Goal: Transaction & Acquisition: Obtain resource

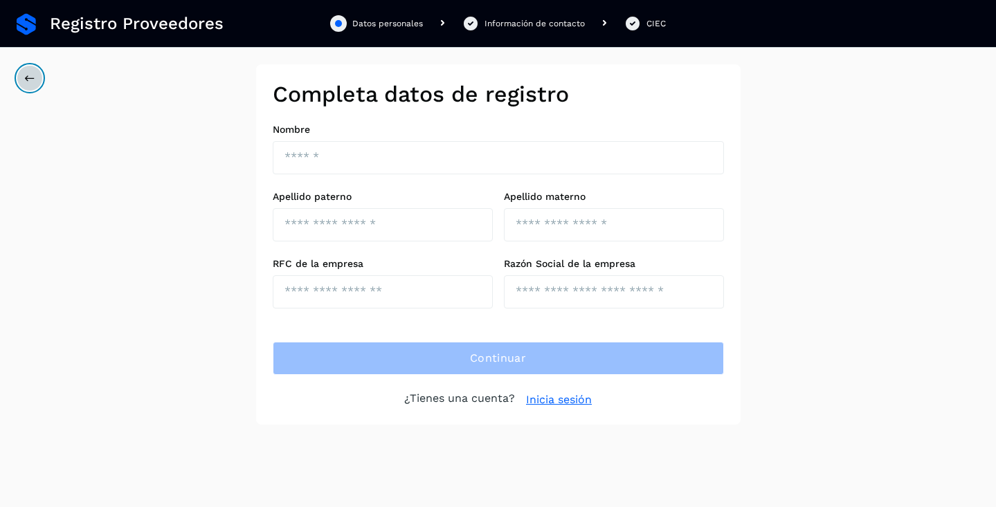
click at [31, 71] on button at bounding box center [30, 78] width 26 height 26
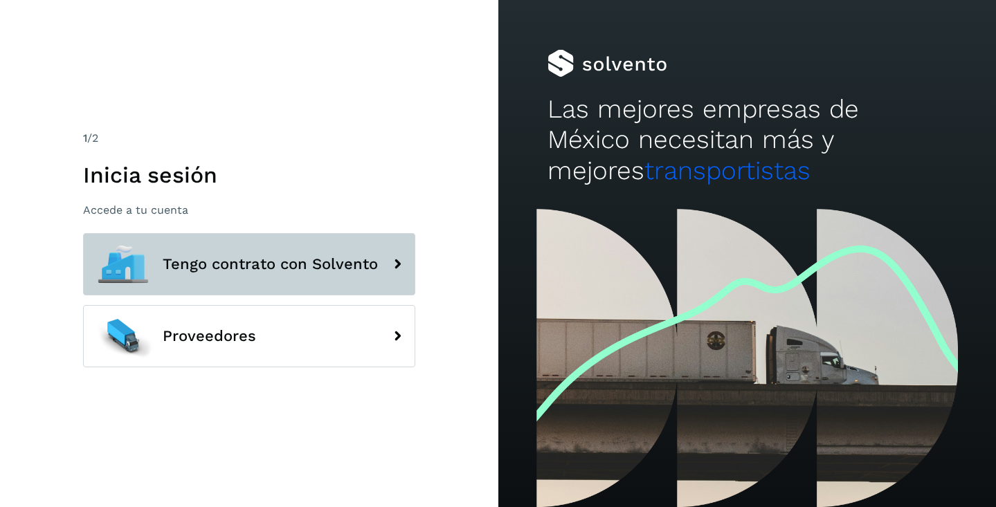
click at [327, 275] on button "Tengo contrato con Solvento" at bounding box center [249, 264] width 332 height 62
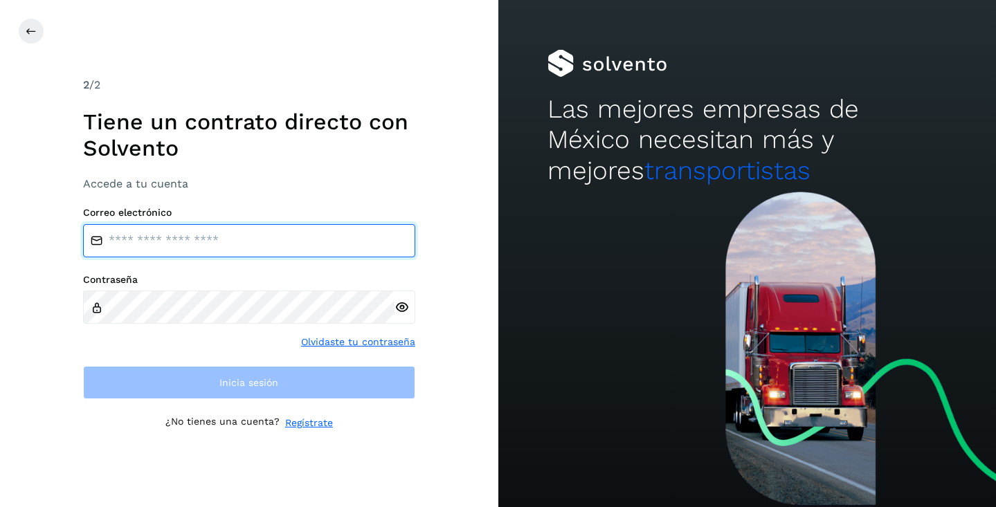
click at [187, 250] on input "email" at bounding box center [249, 240] width 332 height 33
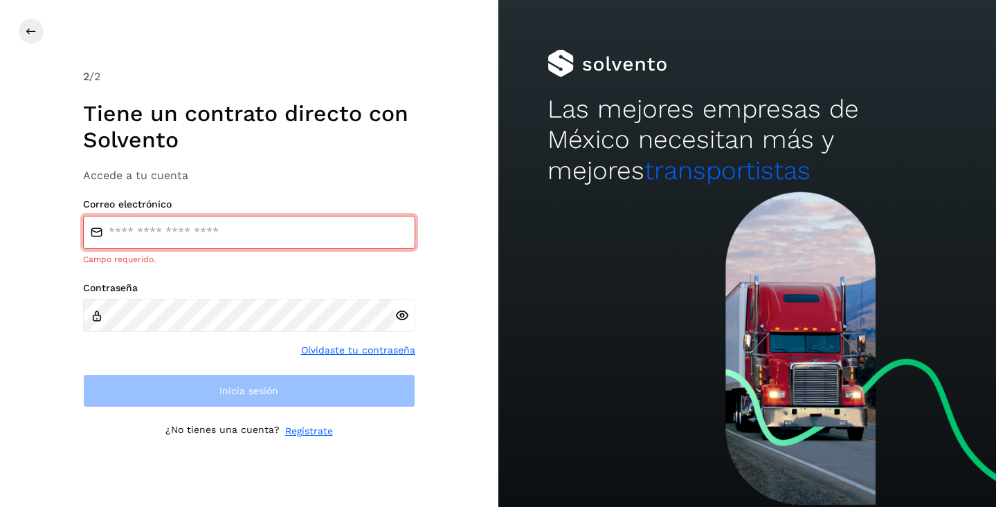
type input "**********"
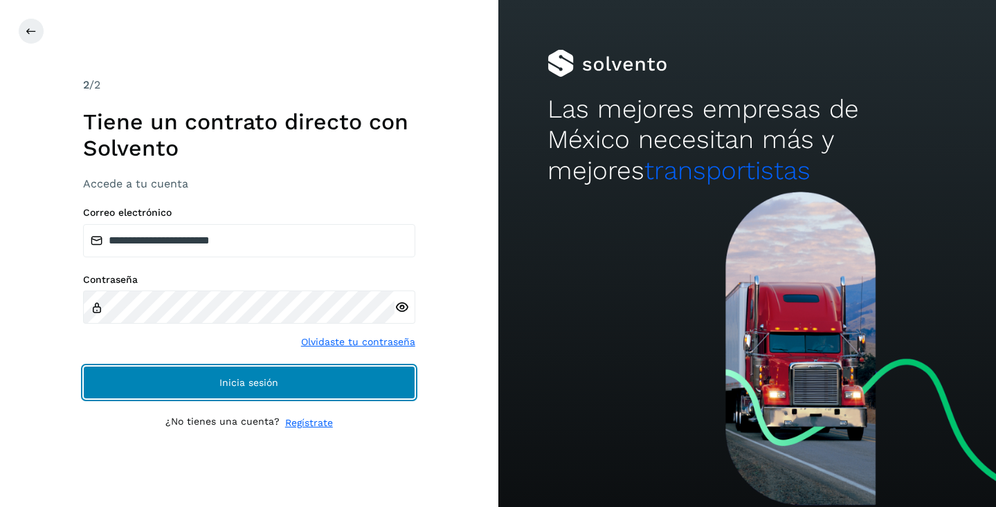
click at [365, 390] on button "Inicia sesión" at bounding box center [249, 382] width 332 height 33
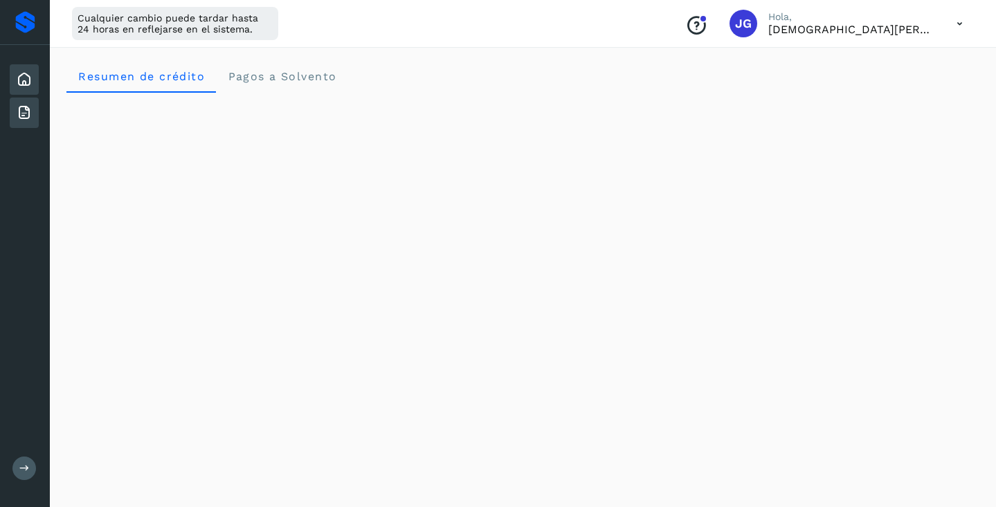
click at [21, 109] on icon at bounding box center [24, 112] width 17 height 17
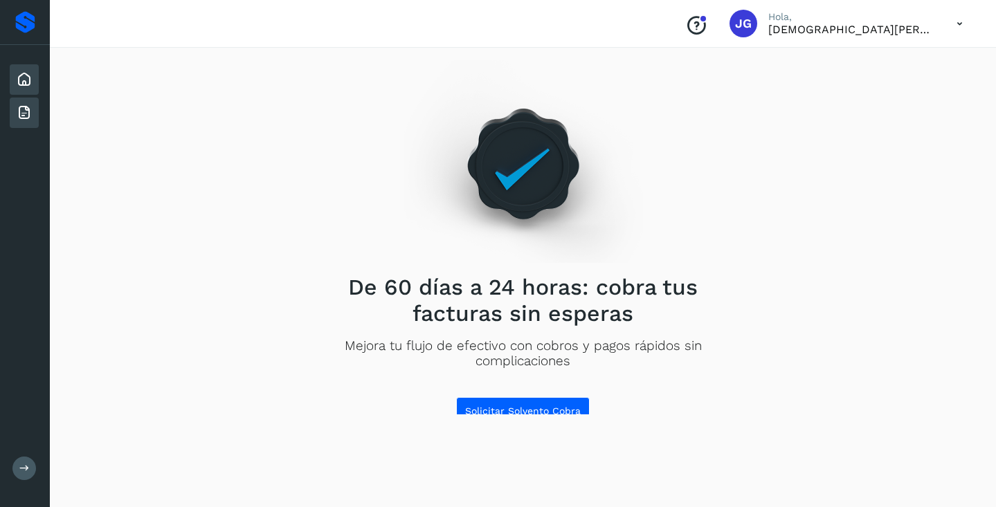
click at [18, 68] on div "Inicio" at bounding box center [24, 79] width 29 height 30
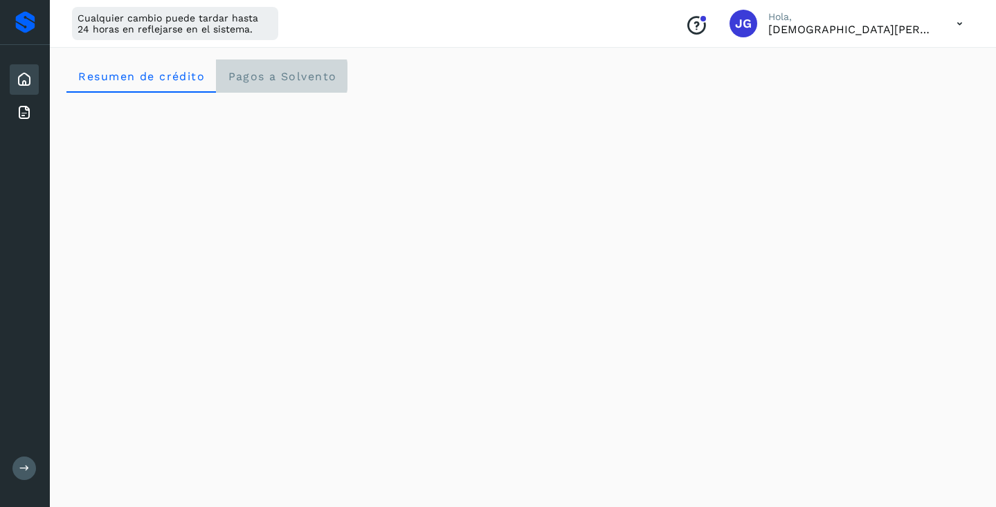
click at [288, 82] on span "Pagos a Solvento" at bounding box center [281, 76] width 109 height 13
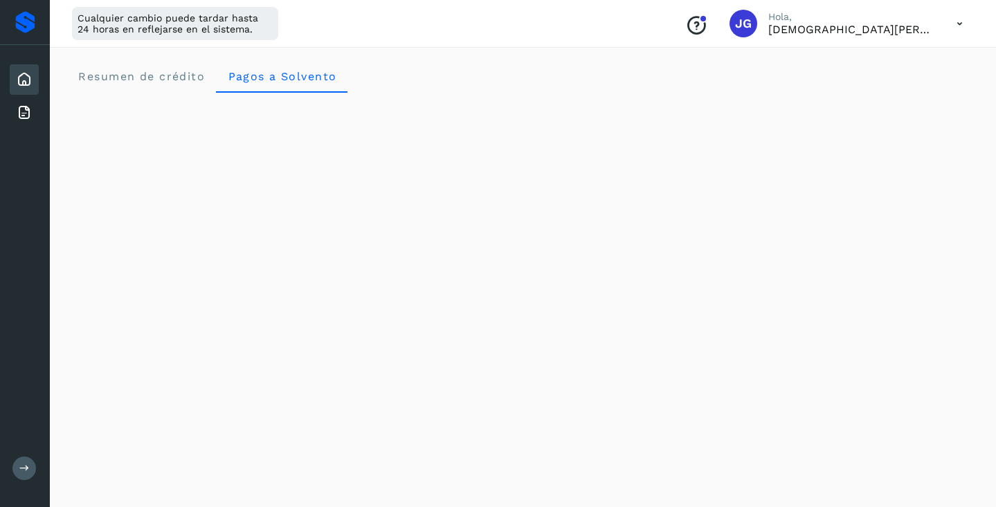
click at [41, 23] on div at bounding box center [25, 22] width 50 height 45
click at [30, 23] on div at bounding box center [25, 22] width 20 height 22
click at [21, 23] on div at bounding box center [25, 22] width 20 height 22
click at [22, 68] on div "Inicio" at bounding box center [24, 79] width 29 height 30
click at [152, 79] on span "Resumen de crédito" at bounding box center [141, 76] width 127 height 13
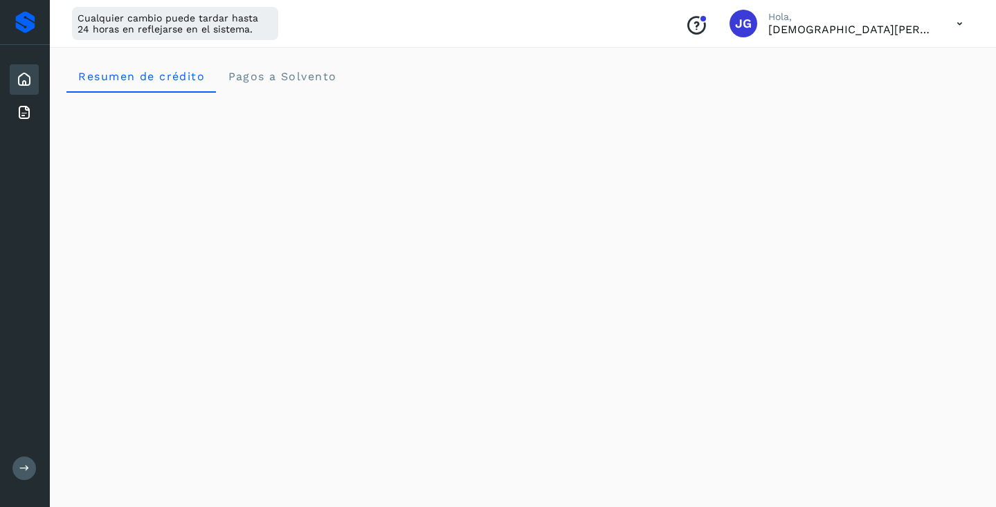
click at [904, 27] on p "[DEMOGRAPHIC_DATA][PERSON_NAME]" at bounding box center [851, 29] width 166 height 13
drag, startPoint x: 942, startPoint y: 21, endPoint x: 954, endPoint y: 21, distance: 11.1
click at [942, 21] on div "Conoce nuestros beneficios [PERSON_NAME], [PERSON_NAME]" at bounding box center [824, 24] width 300 height 32
click at [955, 21] on icon at bounding box center [959, 24] width 28 height 28
click at [727, 76] on div at bounding box center [498, 253] width 996 height 507
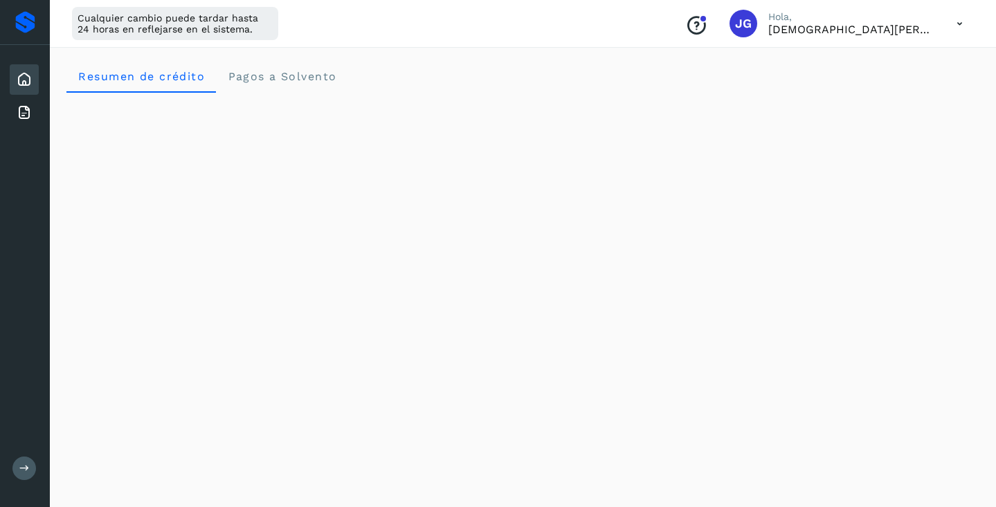
click at [157, 23] on div "Cualquier cambio puede tardar hasta 24 horas en reflejarse en el sistema." at bounding box center [175, 23] width 206 height 33
click at [958, 19] on icon at bounding box center [959, 24] width 28 height 28
click at [878, 91] on div "Cerrar sesión" at bounding box center [890, 89] width 165 height 26
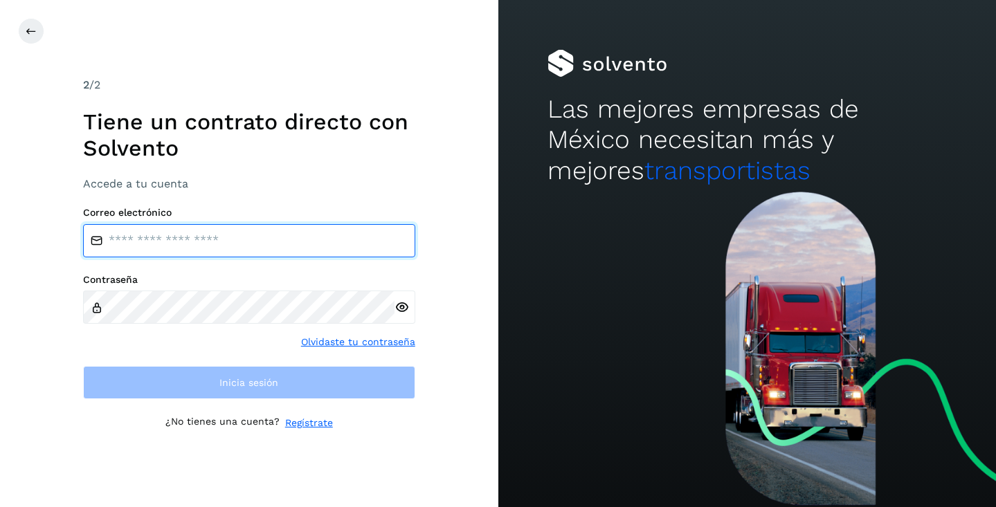
click at [185, 242] on input "email" at bounding box center [249, 240] width 332 height 33
type input "**********"
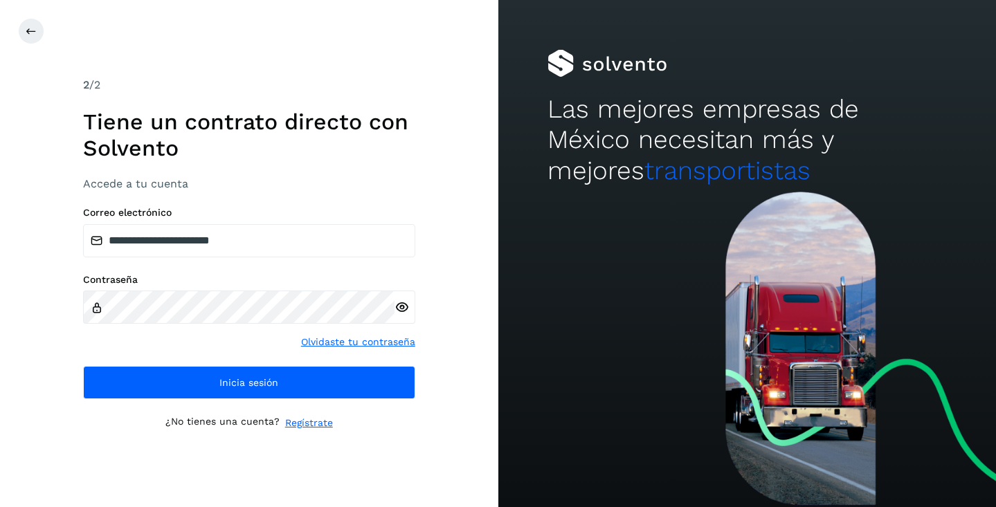
click at [398, 307] on icon at bounding box center [401, 307] width 15 height 15
click at [28, 26] on icon at bounding box center [31, 31] width 11 height 11
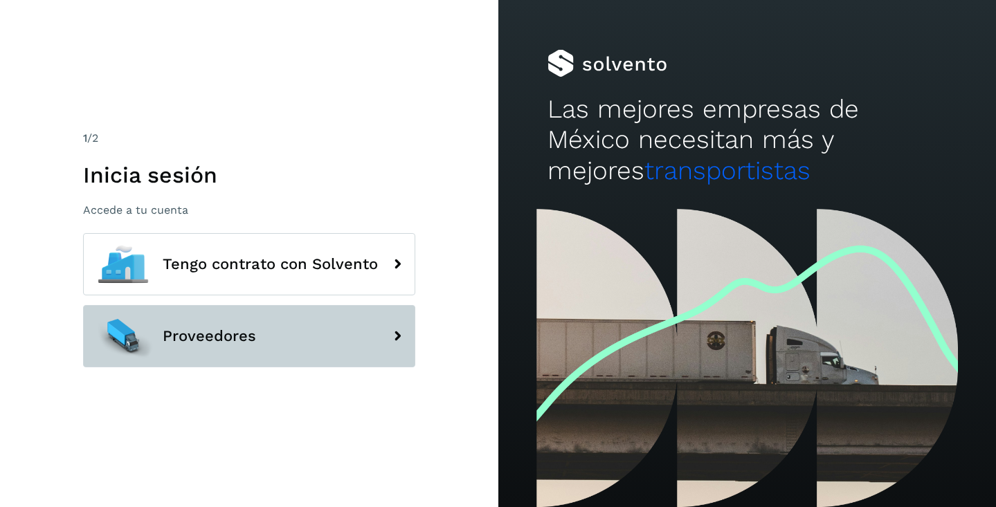
click at [254, 334] on span "Proveedores" at bounding box center [209, 336] width 93 height 17
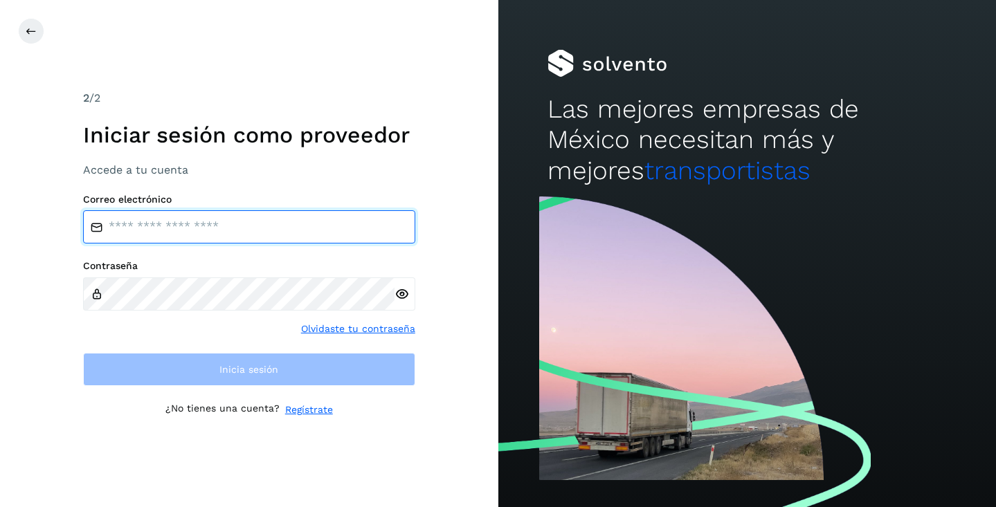
click at [192, 233] on input "email" at bounding box center [249, 226] width 332 height 33
type input "**********"
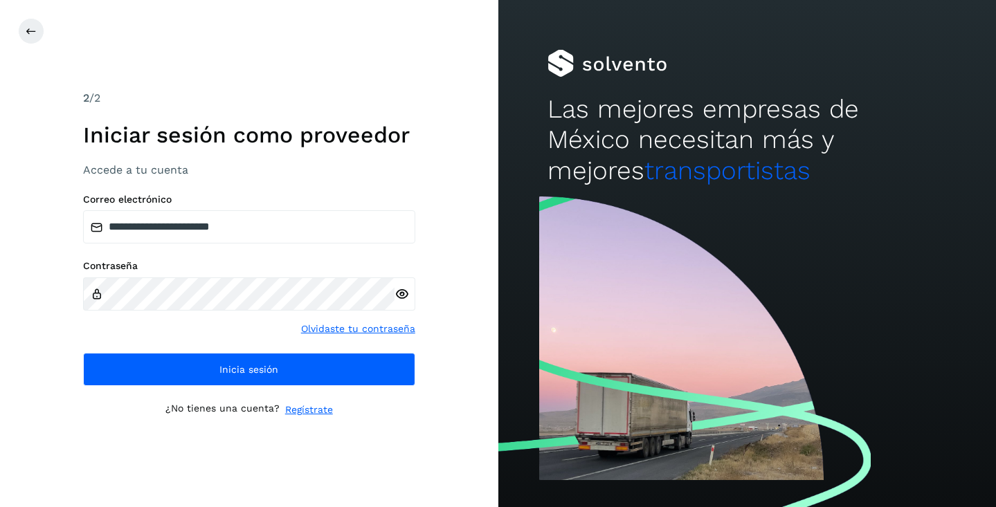
click at [400, 294] on icon at bounding box center [401, 294] width 15 height 15
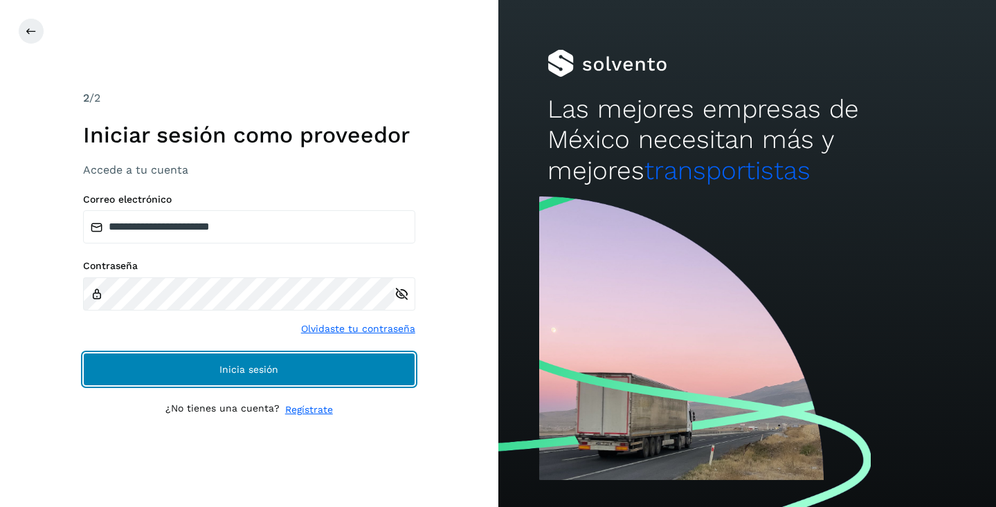
click at [292, 369] on button "Inicia sesión" at bounding box center [249, 369] width 332 height 33
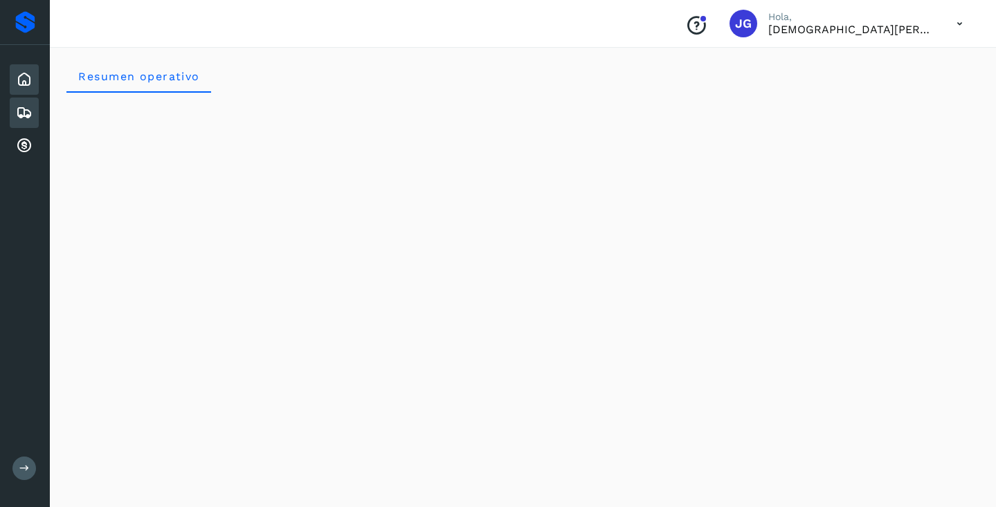
click at [23, 111] on icon at bounding box center [24, 112] width 17 height 17
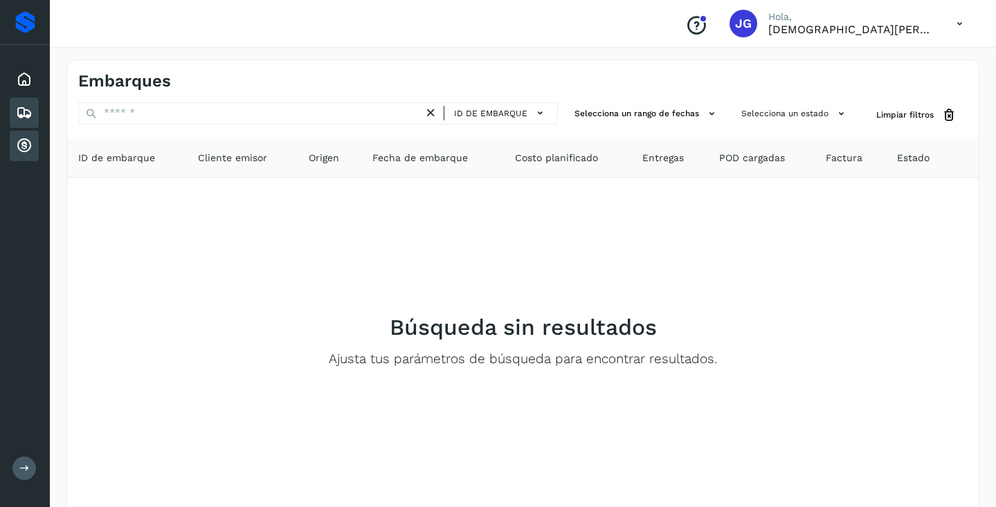
click at [21, 136] on div "Cuentas por cobrar" at bounding box center [24, 146] width 29 height 30
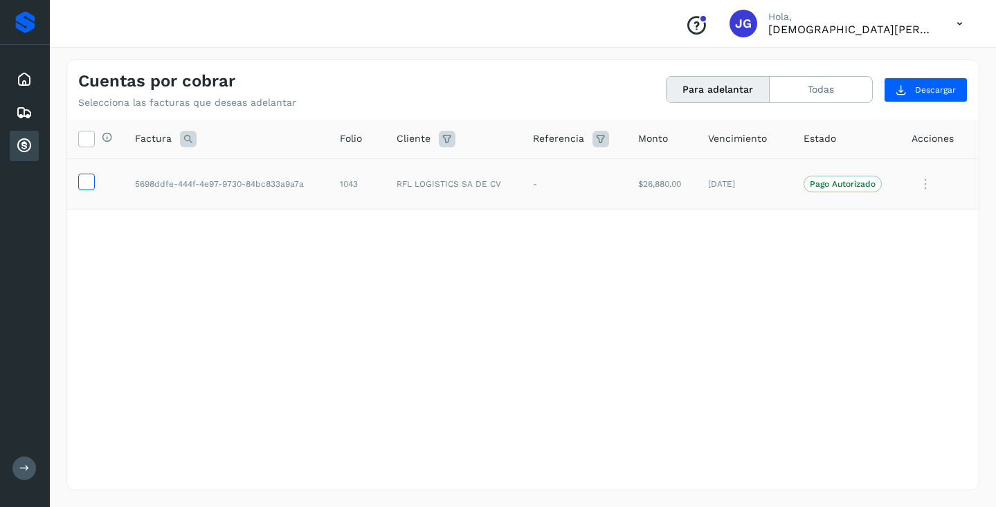
click at [87, 185] on icon at bounding box center [86, 181] width 15 height 15
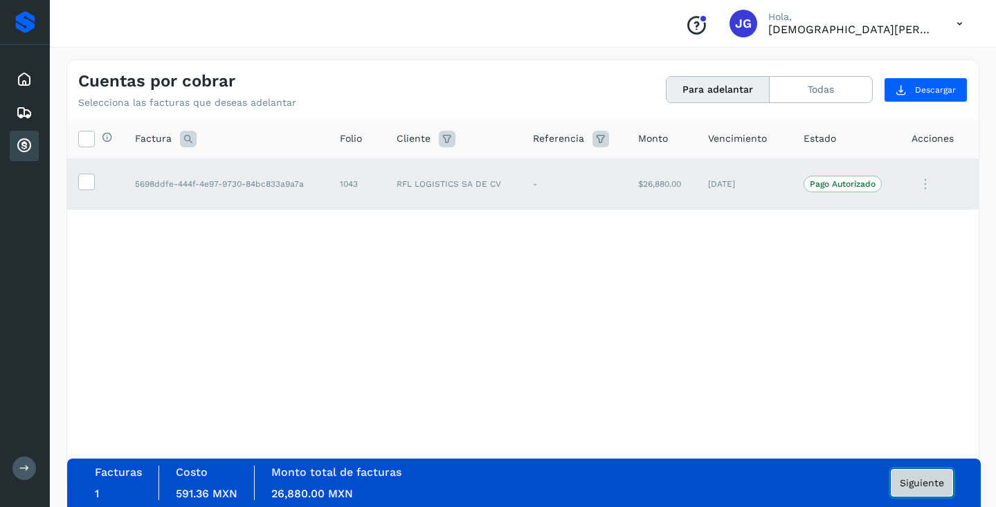
click at [922, 484] on span "Siguiente" at bounding box center [922, 483] width 44 height 10
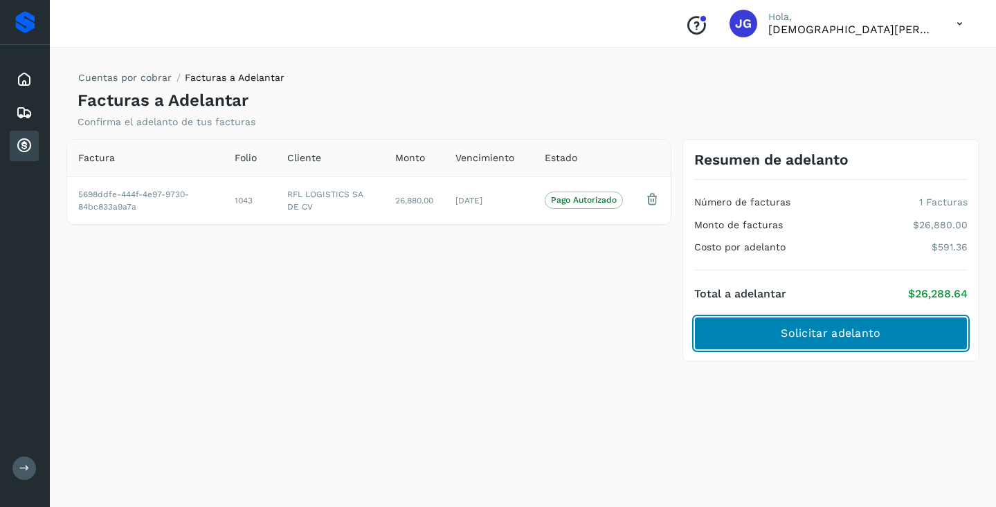
click at [814, 332] on span "Solicitar adelanto" at bounding box center [831, 333] width 100 height 15
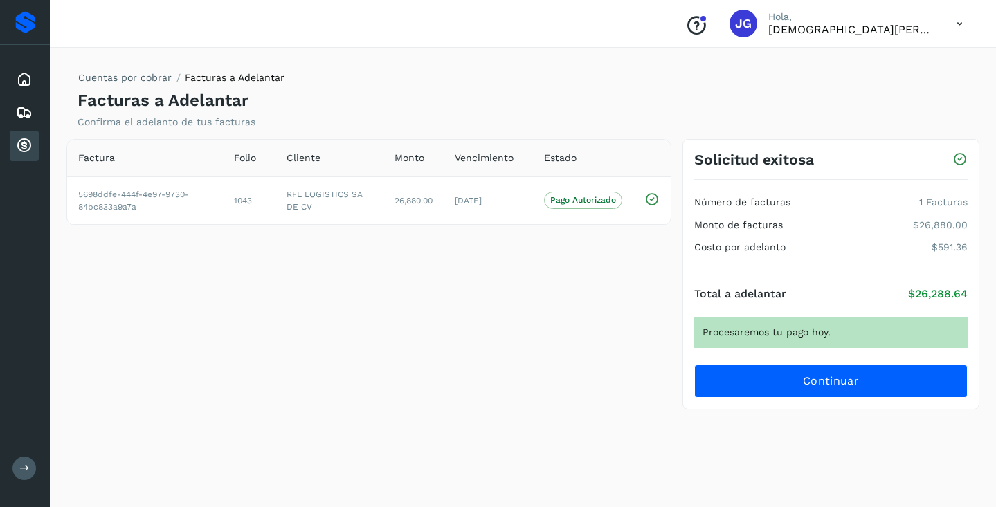
click at [901, 294] on div "Total a adelantar $26,288.64" at bounding box center [830, 293] width 273 height 13
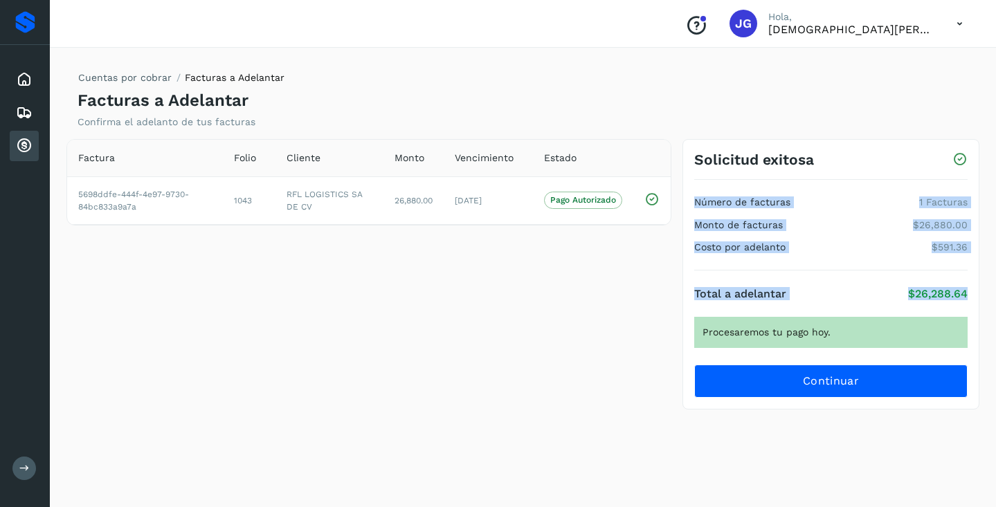
drag, startPoint x: 972, startPoint y: 296, endPoint x: 687, endPoint y: 195, distance: 301.8
click at [687, 195] on div "Solicitud exitosa Número de facturas 1 Facturas Monto de facturas $26,880.00 Co…" at bounding box center [830, 274] width 297 height 271
copy div "Número de facturas 1 Facturas Monto de facturas $26,880.00 Costo por adelanto $…"
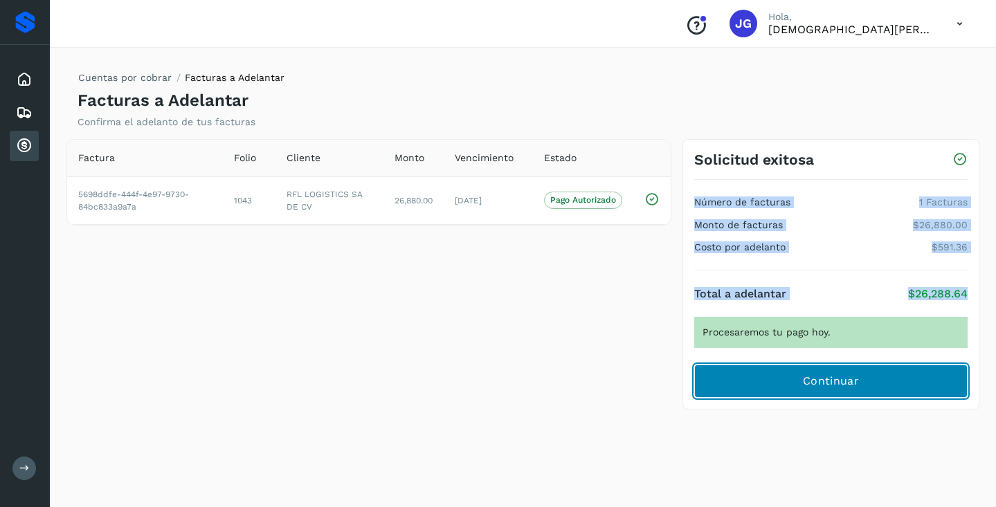
click at [860, 388] on button "Continuar" at bounding box center [830, 381] width 273 height 33
